Goal: Task Accomplishment & Management: Manage account settings

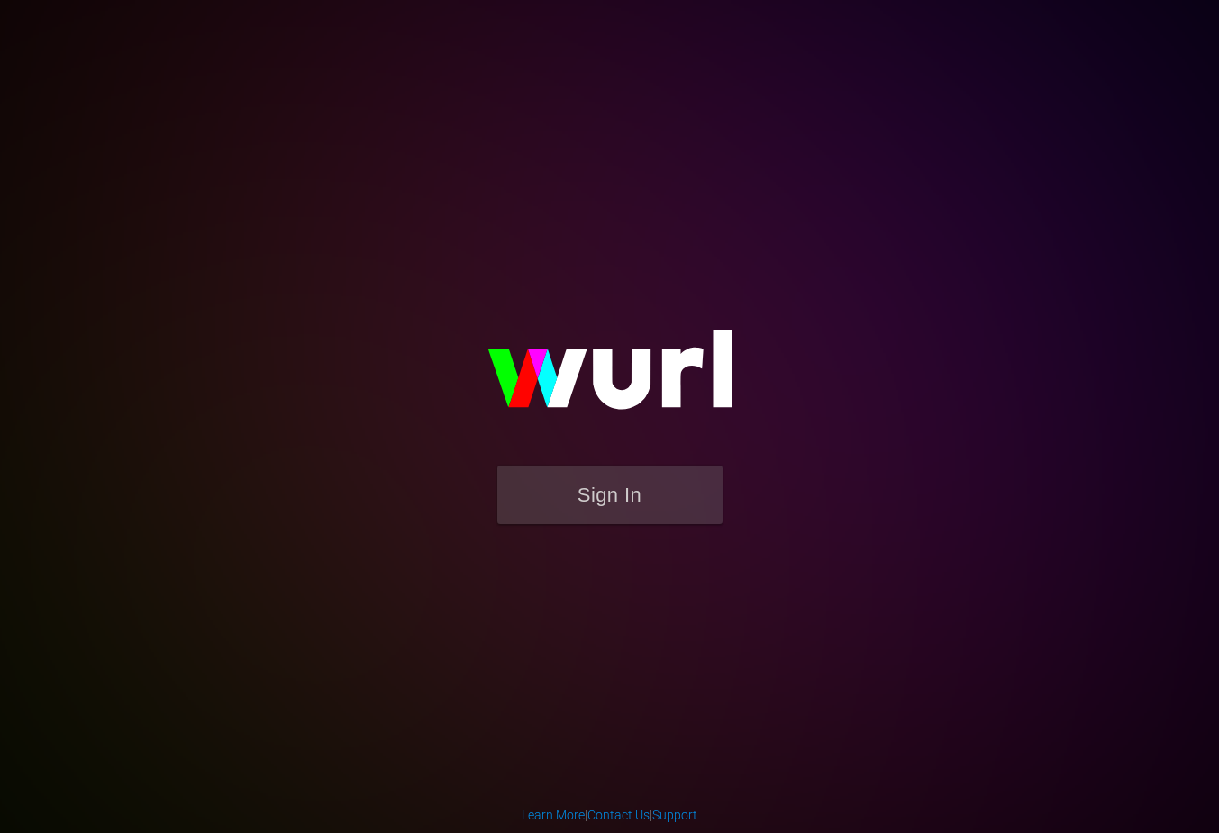
click at [566, 497] on button "Sign In" at bounding box center [609, 495] width 225 height 59
click at [605, 495] on button "Sign In" at bounding box center [609, 495] width 225 height 59
click at [594, 509] on button "Sign In" at bounding box center [609, 495] width 225 height 59
click at [607, 498] on button "Sign In" at bounding box center [609, 495] width 225 height 59
click at [621, 496] on button "Sign In" at bounding box center [609, 495] width 225 height 59
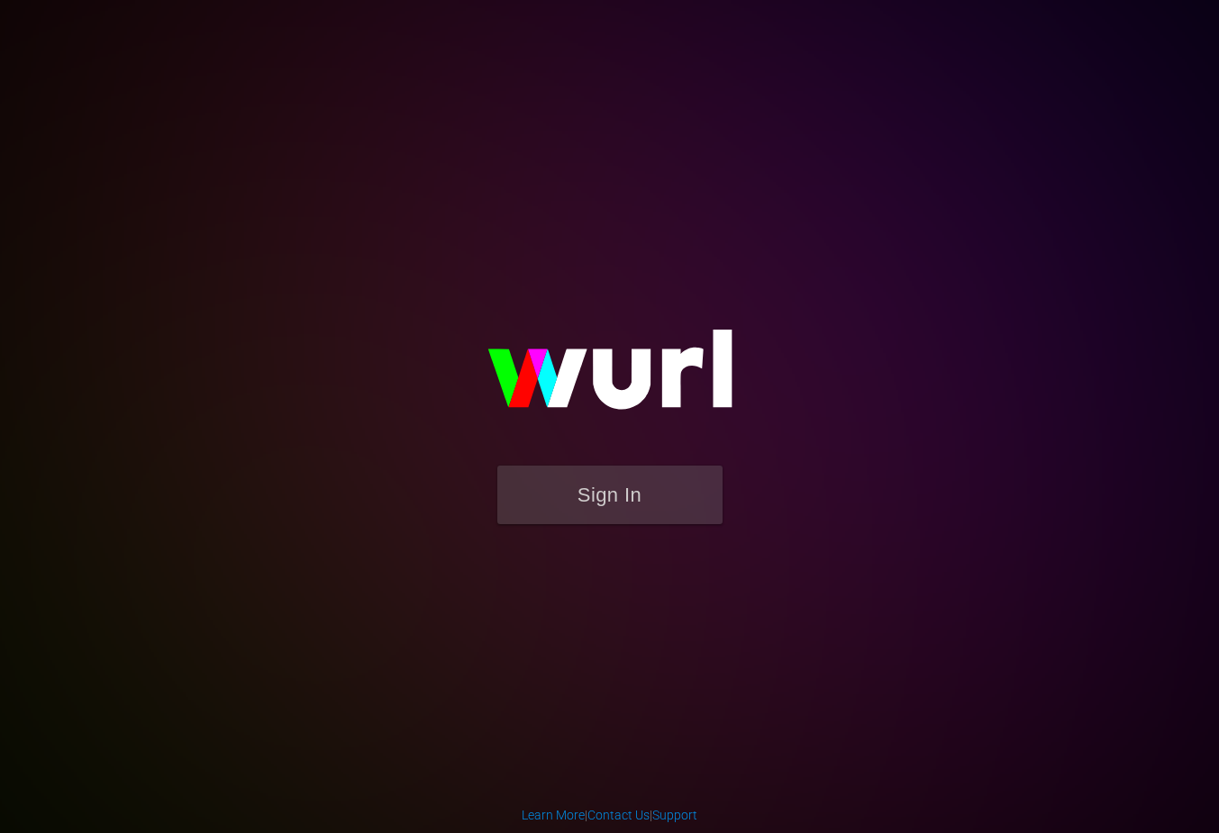
click at [614, 500] on button "Sign In" at bounding box center [609, 495] width 225 height 59
